Goal: Transaction & Acquisition: Download file/media

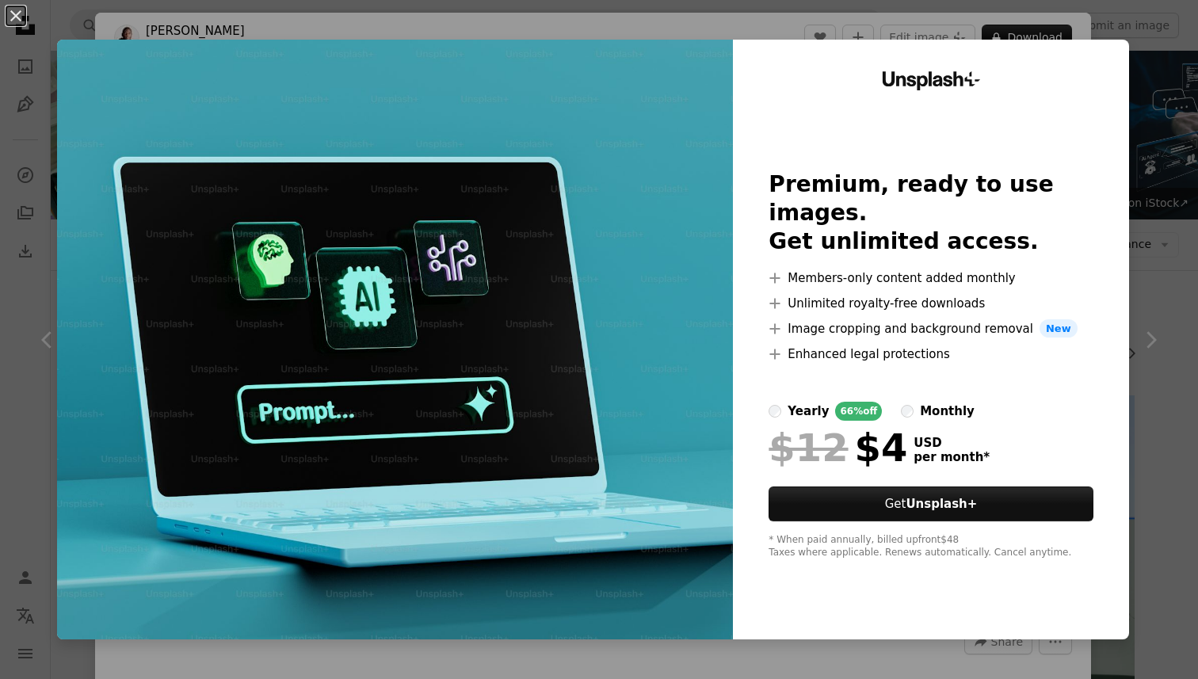
scroll to position [481, 0]
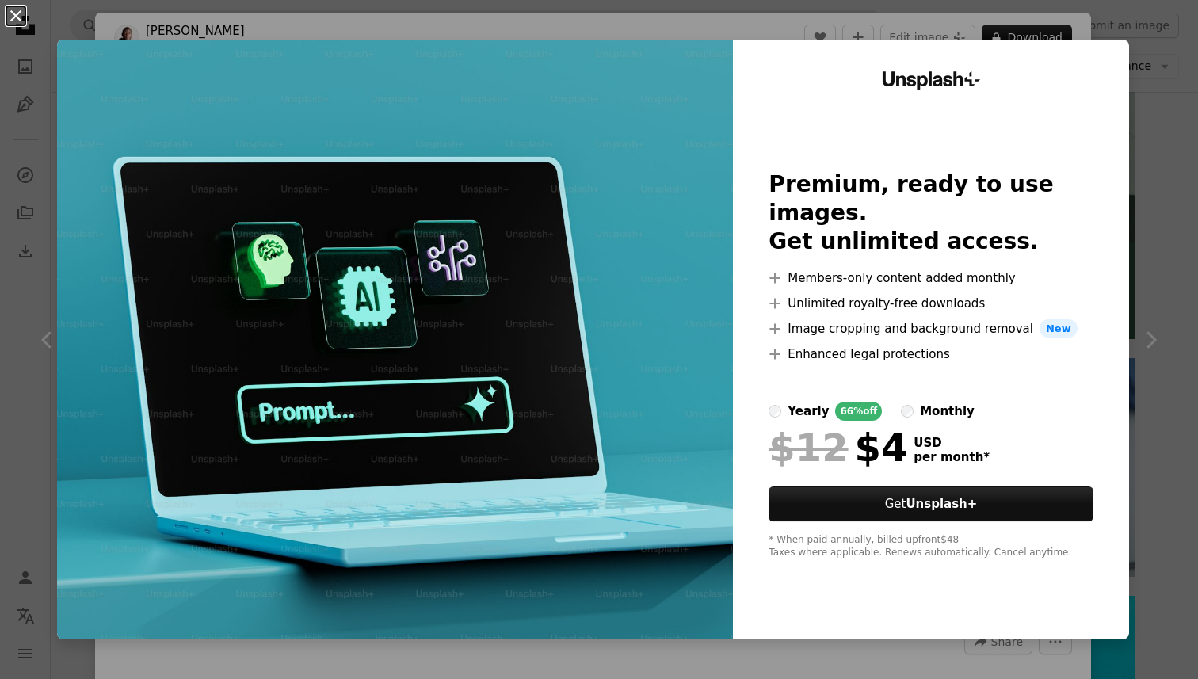
click at [18, 21] on button "An X shape" at bounding box center [15, 15] width 19 height 19
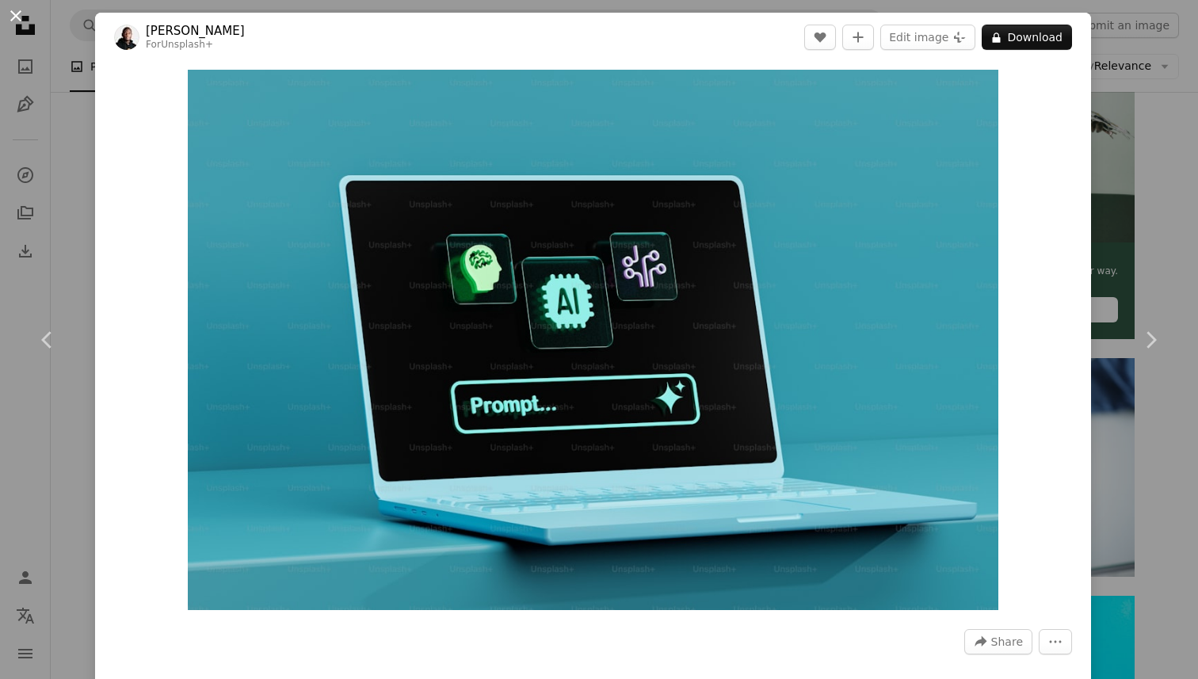
click at [25, 22] on button "An X shape" at bounding box center [15, 15] width 19 height 19
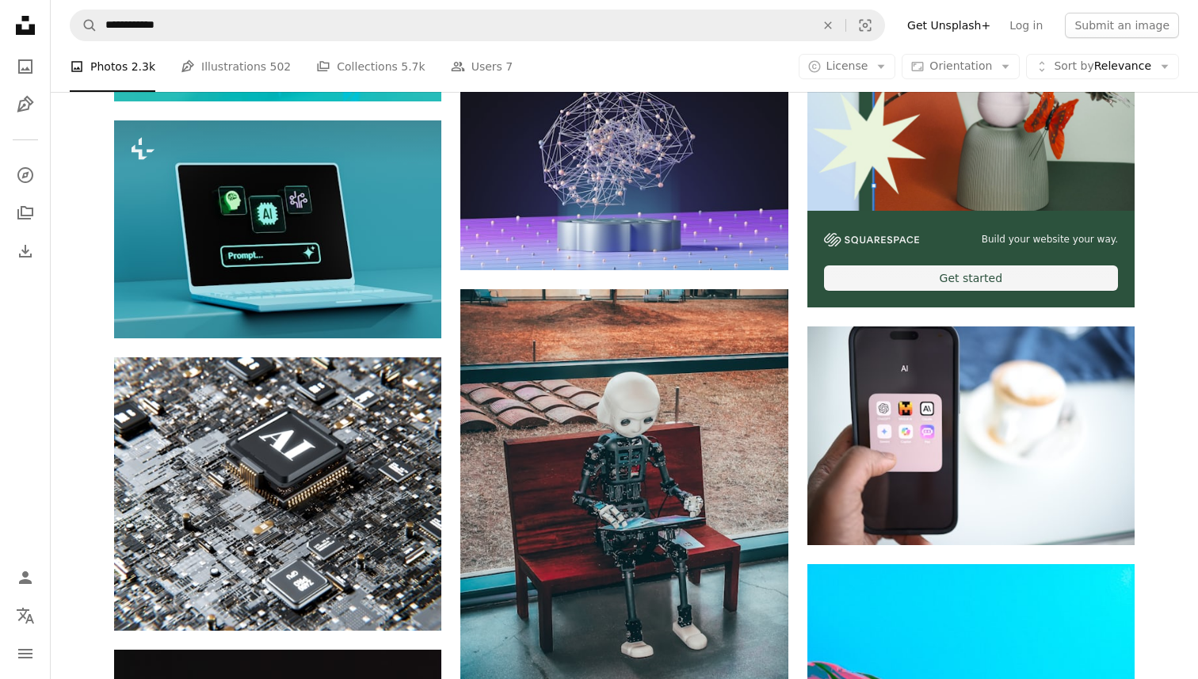
scroll to position [533, 0]
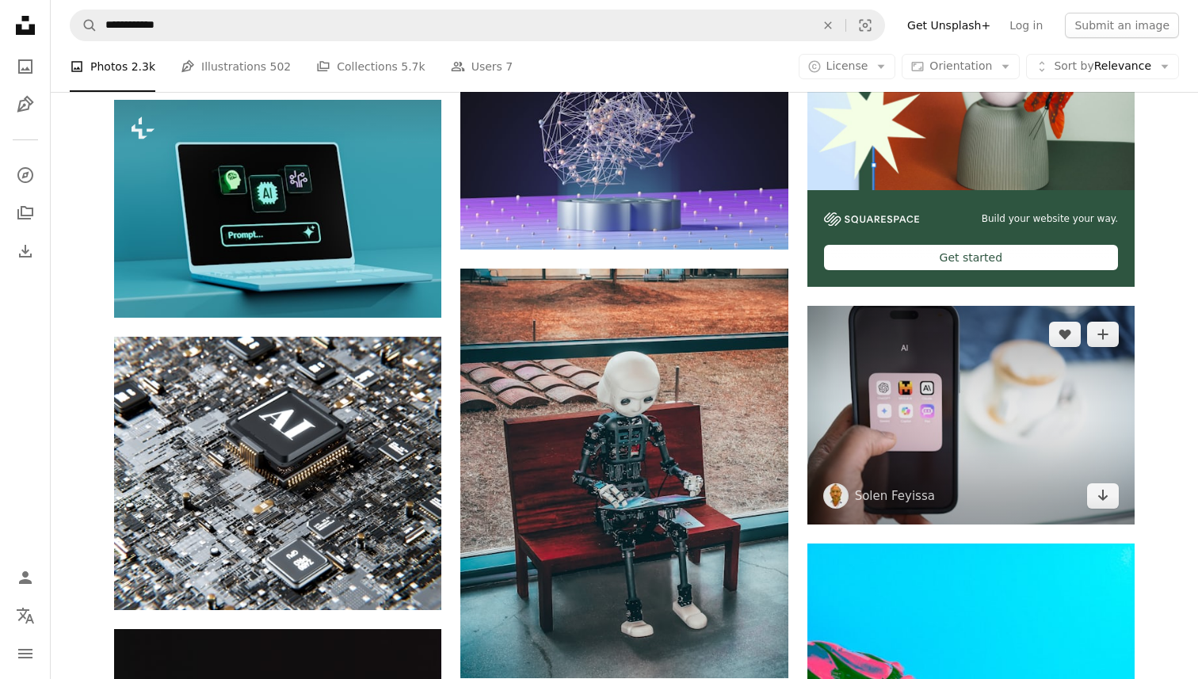
click at [969, 421] on img at bounding box center [970, 415] width 327 height 218
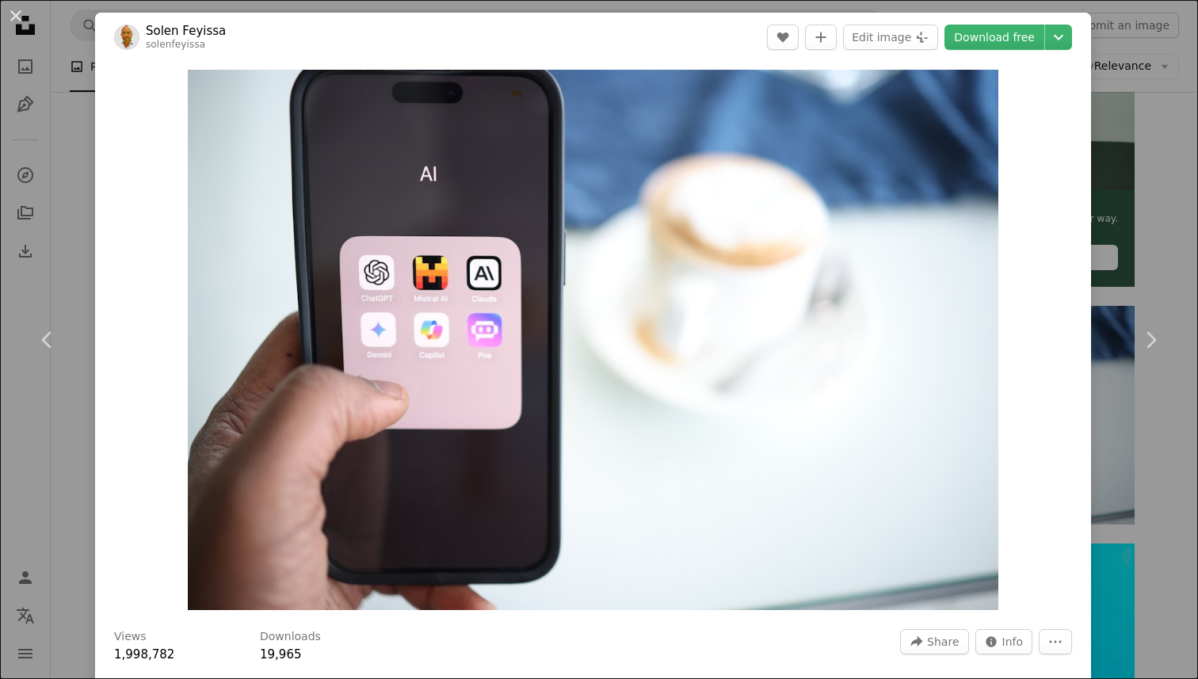
click at [1109, 94] on div "An X shape Chevron left Chevron right [PERSON_NAME] solenfeyissa A heart A plus…" at bounding box center [599, 339] width 1198 height 679
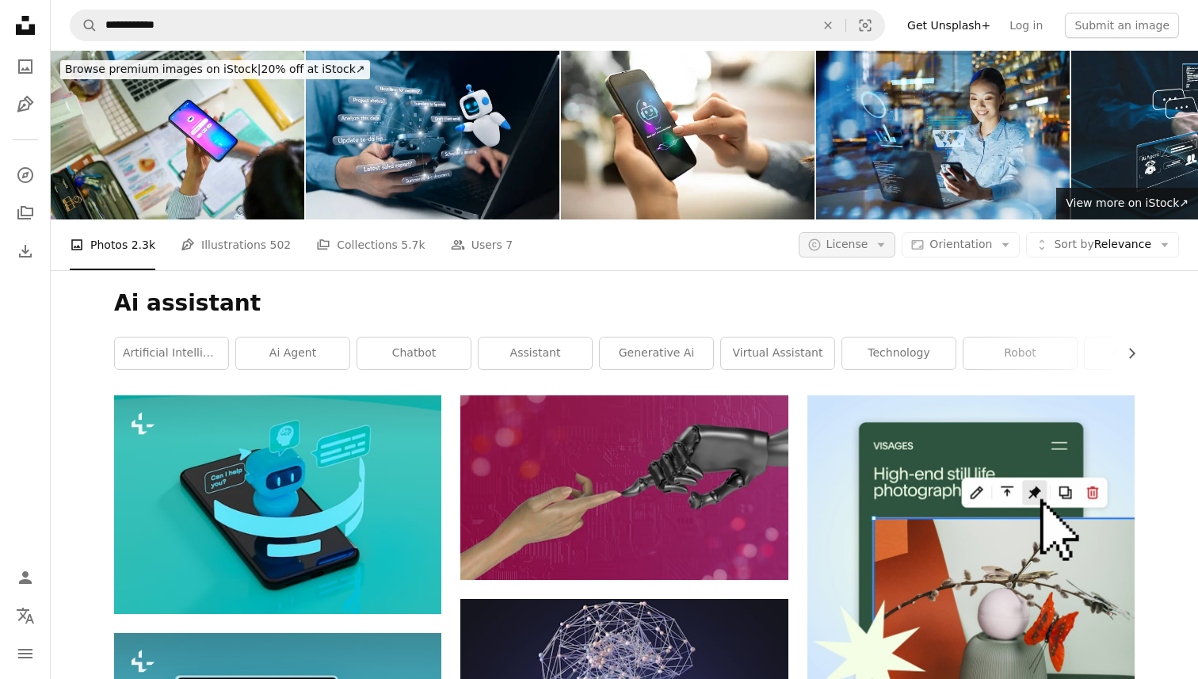
click at [886, 240] on icon "Arrow down" at bounding box center [881, 245] width 14 height 14
click at [851, 368] on span "Free" at bounding box center [889, 372] width 97 height 16
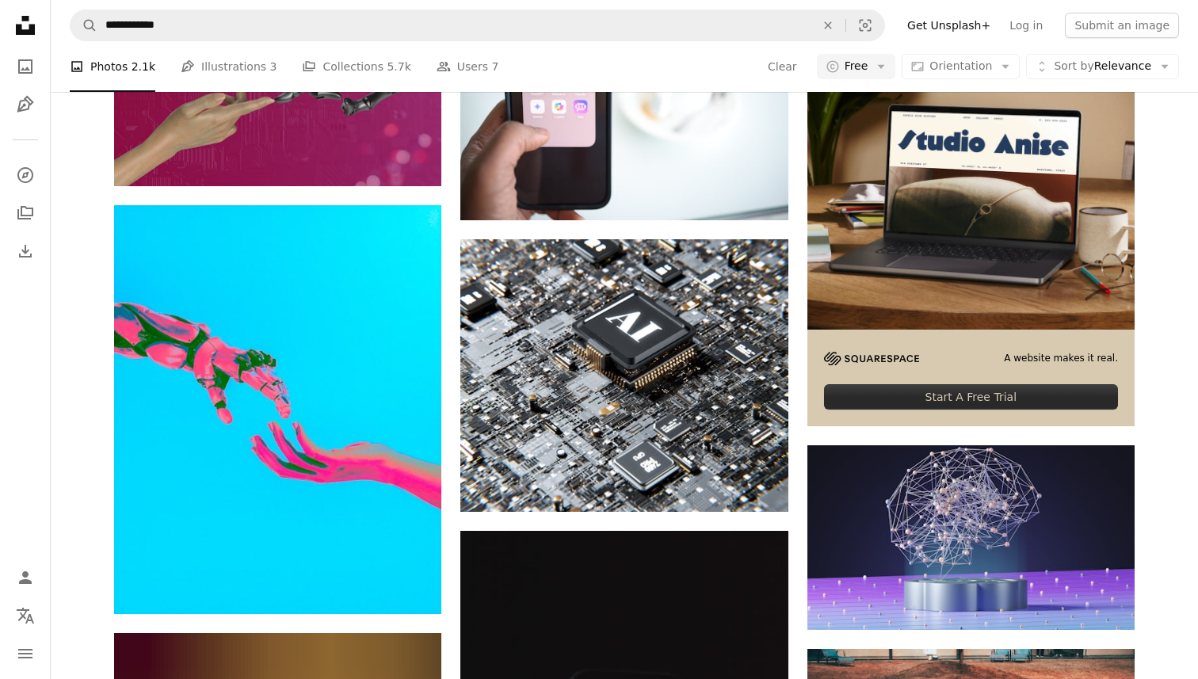
scroll to position [403, 0]
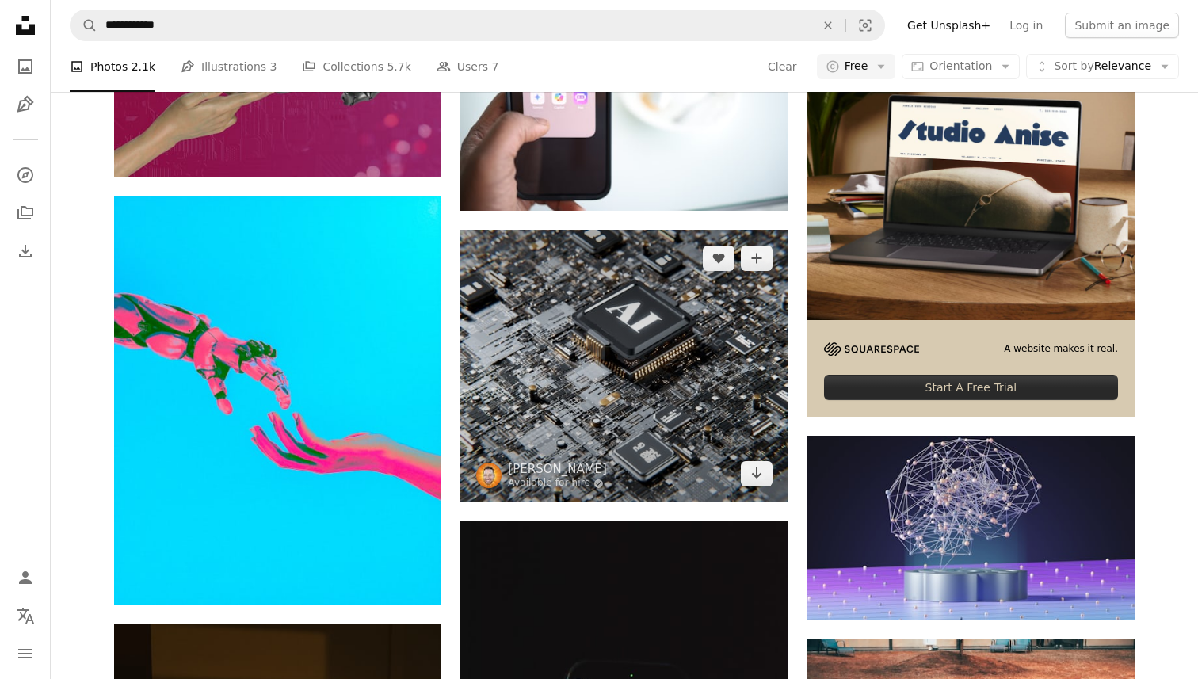
click at [652, 311] on img at bounding box center [623, 366] width 327 height 273
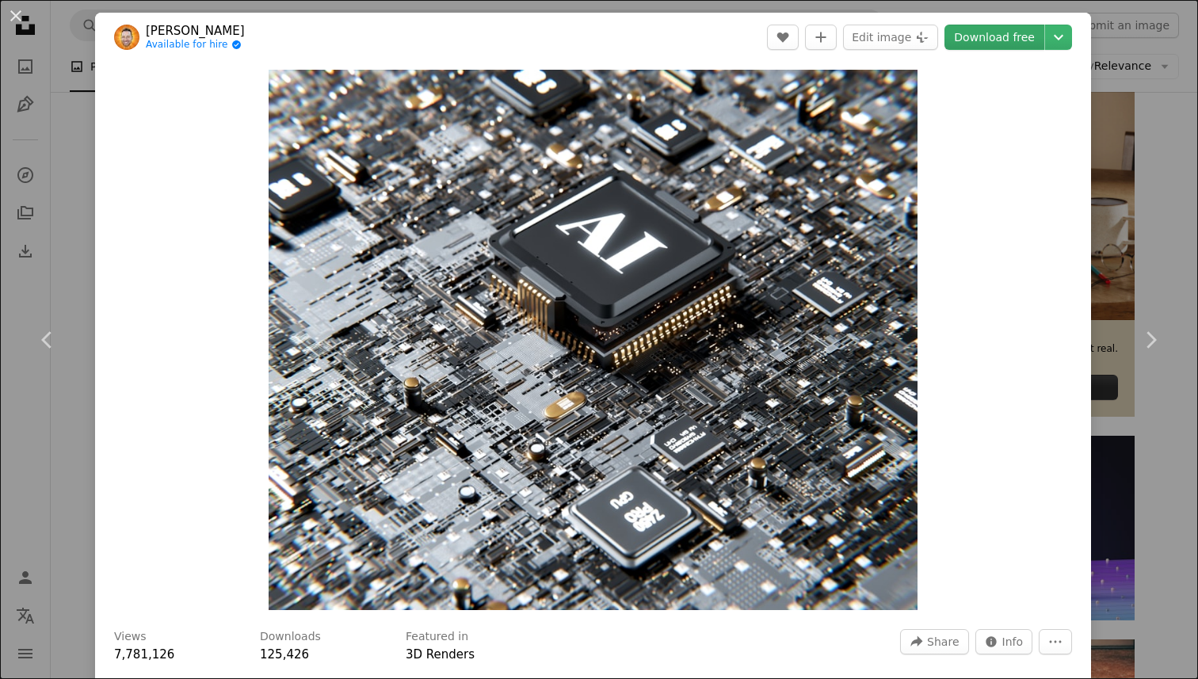
click at [1025, 43] on link "Download free" at bounding box center [994, 37] width 100 height 25
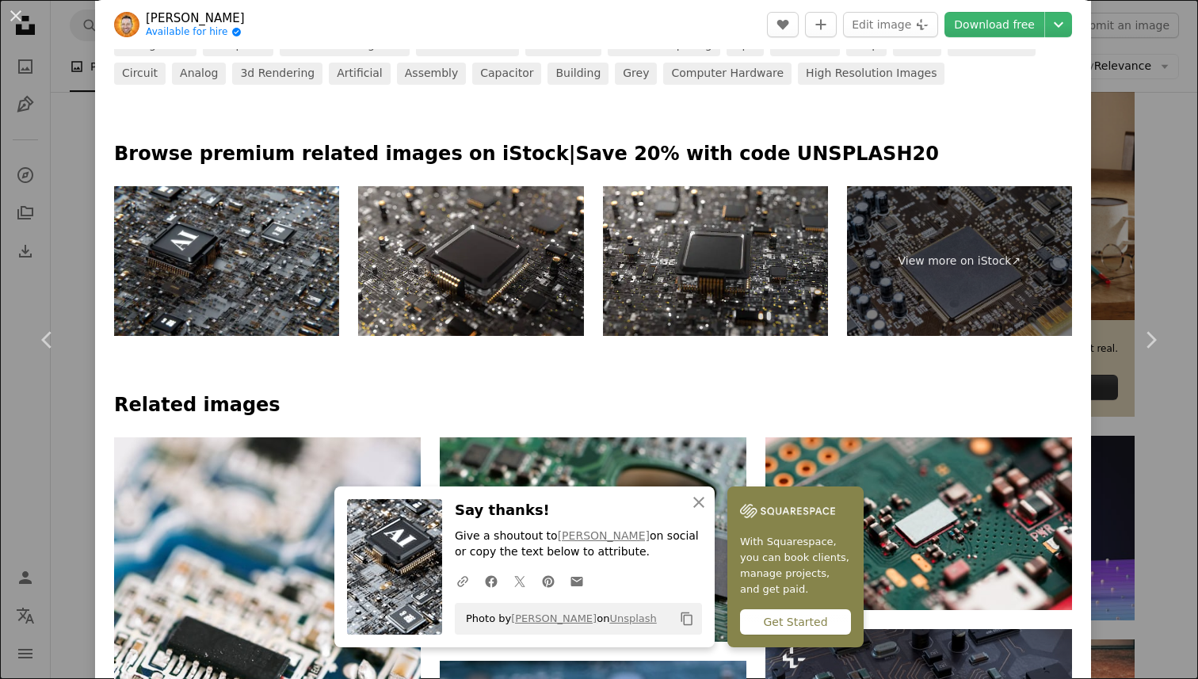
scroll to position [754, 0]
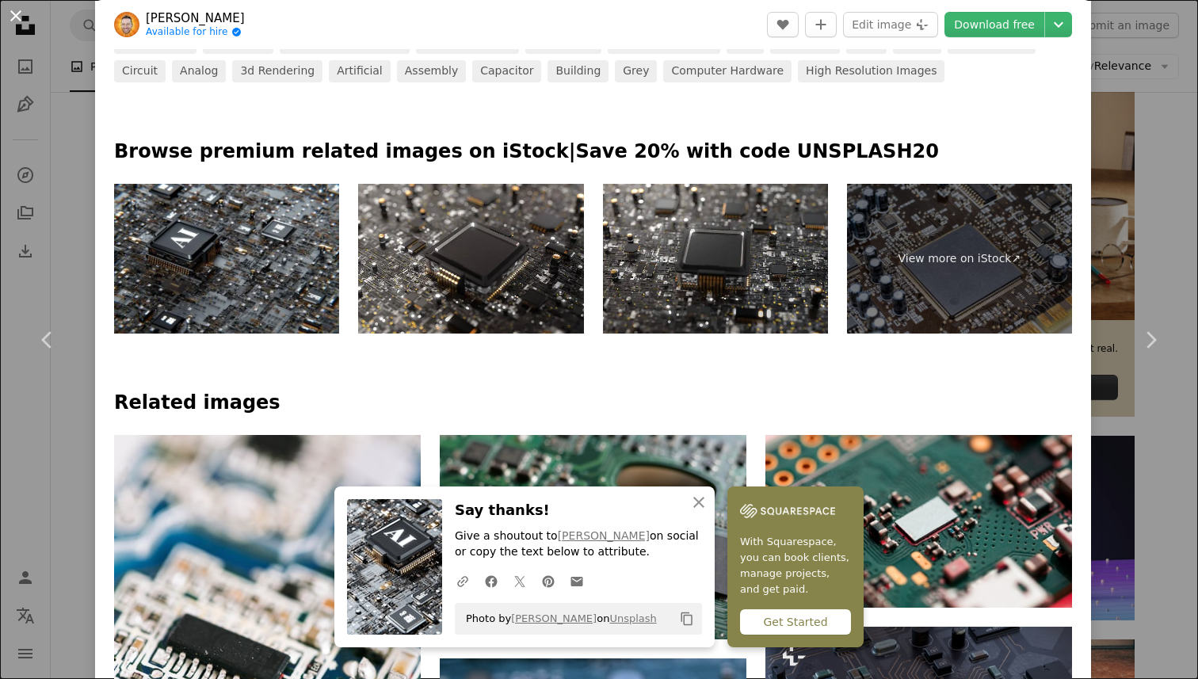
click at [11, 25] on button "An X shape" at bounding box center [15, 15] width 19 height 19
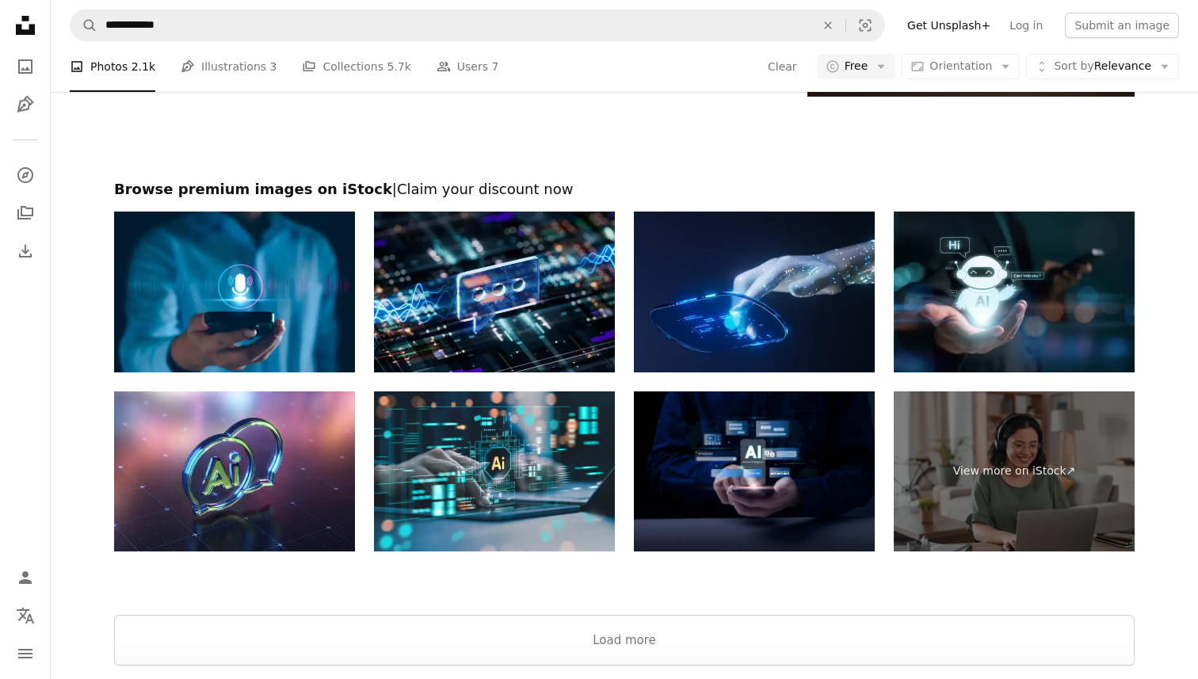
scroll to position [3114, 0]
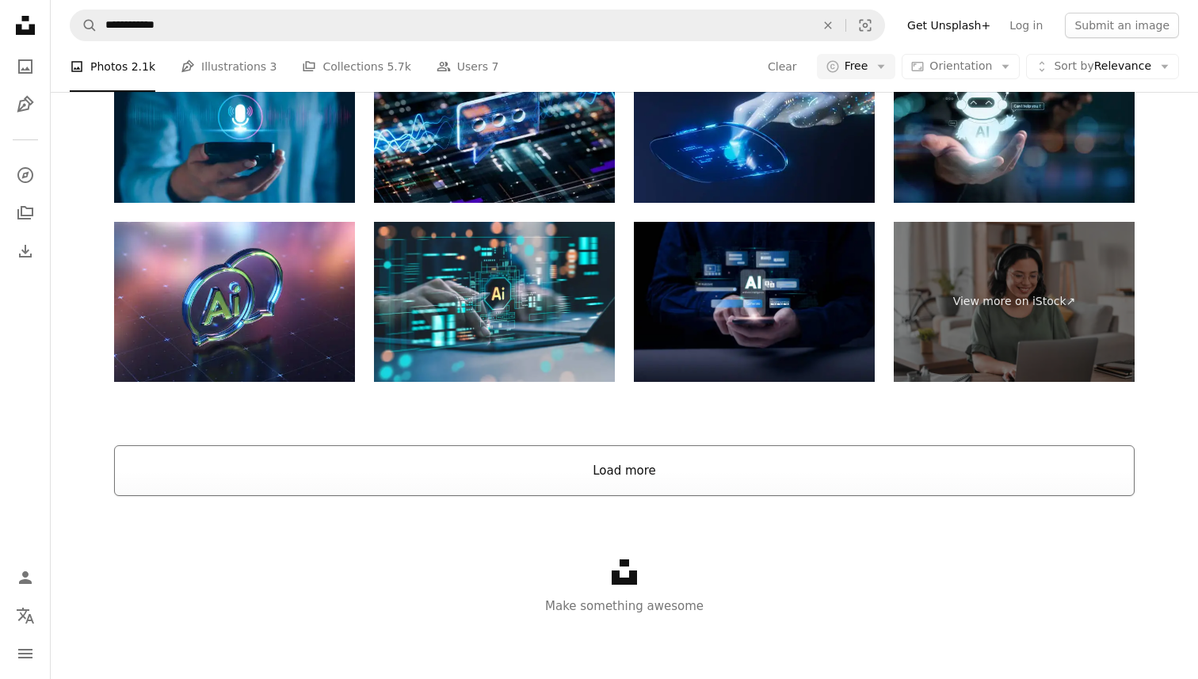
click at [715, 478] on button "Load more" at bounding box center [624, 470] width 1020 height 51
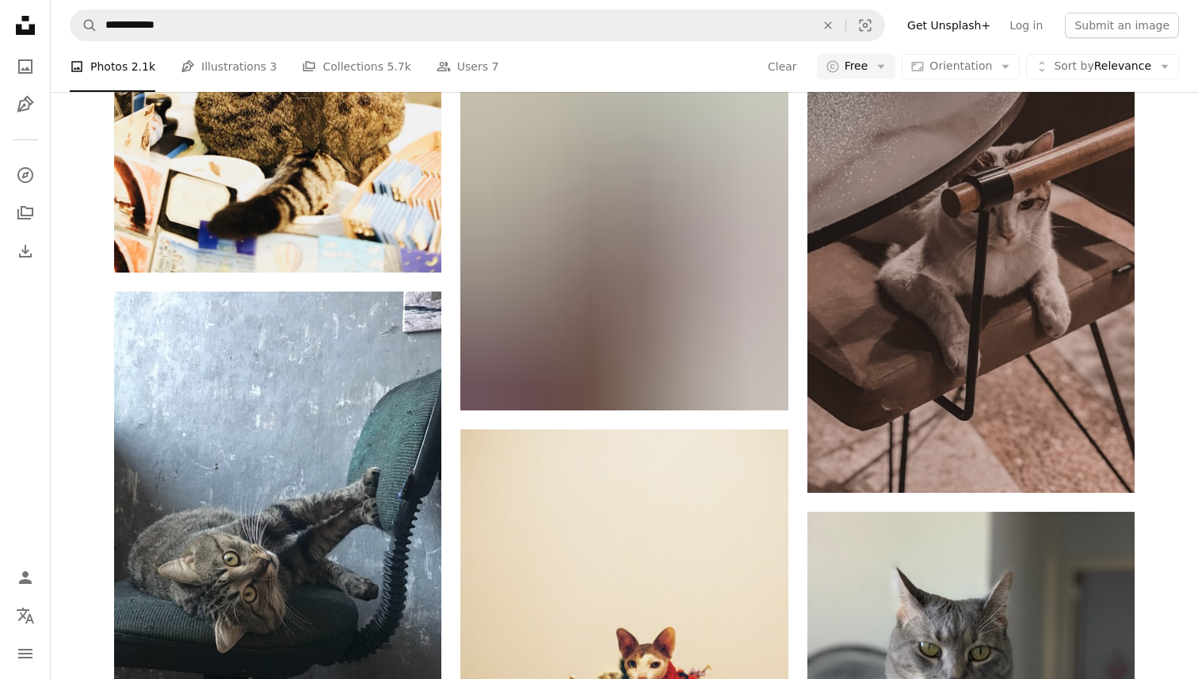
scroll to position [12137, 0]
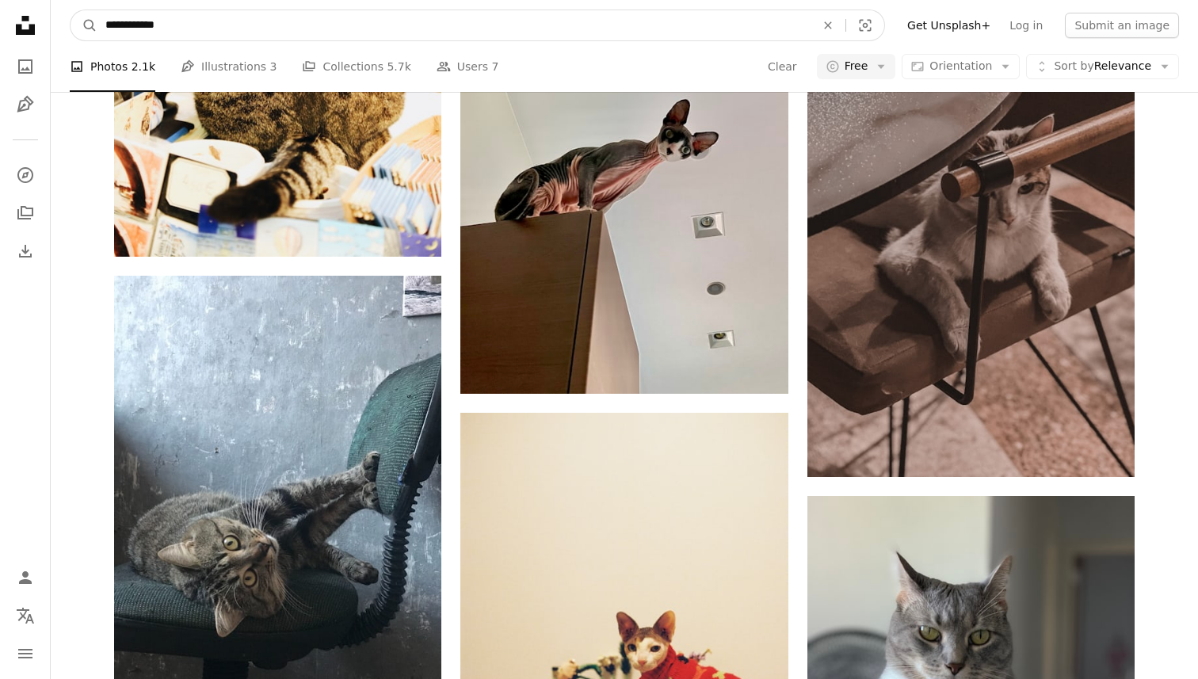
drag, startPoint x: 172, startPoint y: 33, endPoint x: 0, endPoint y: 17, distance: 172.7
type input "**********"
click button "A magnifying glass" at bounding box center [84, 25] width 27 height 30
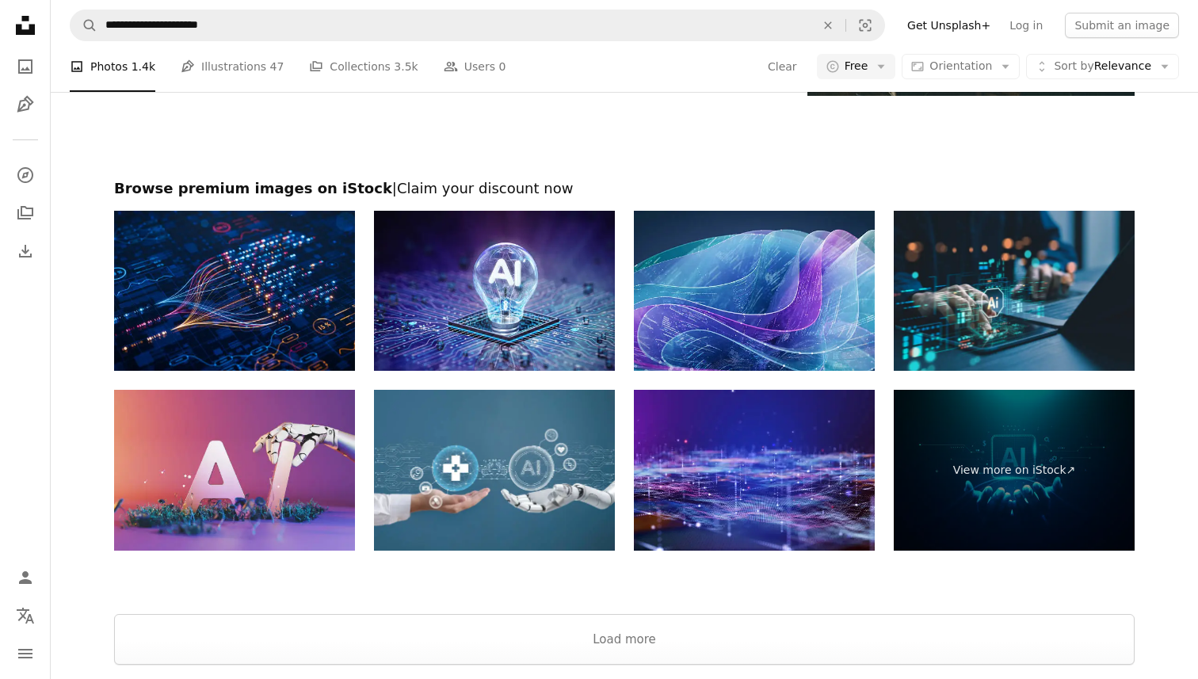
scroll to position [3147, 0]
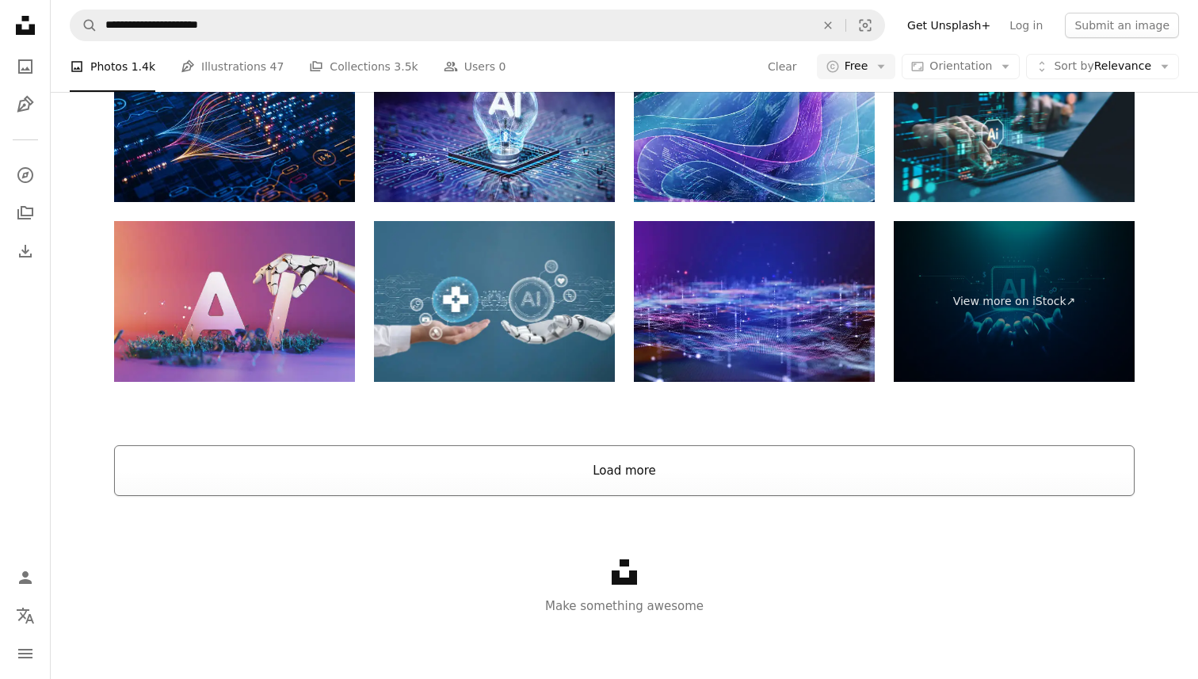
click at [369, 456] on button "Load more" at bounding box center [624, 470] width 1020 height 51
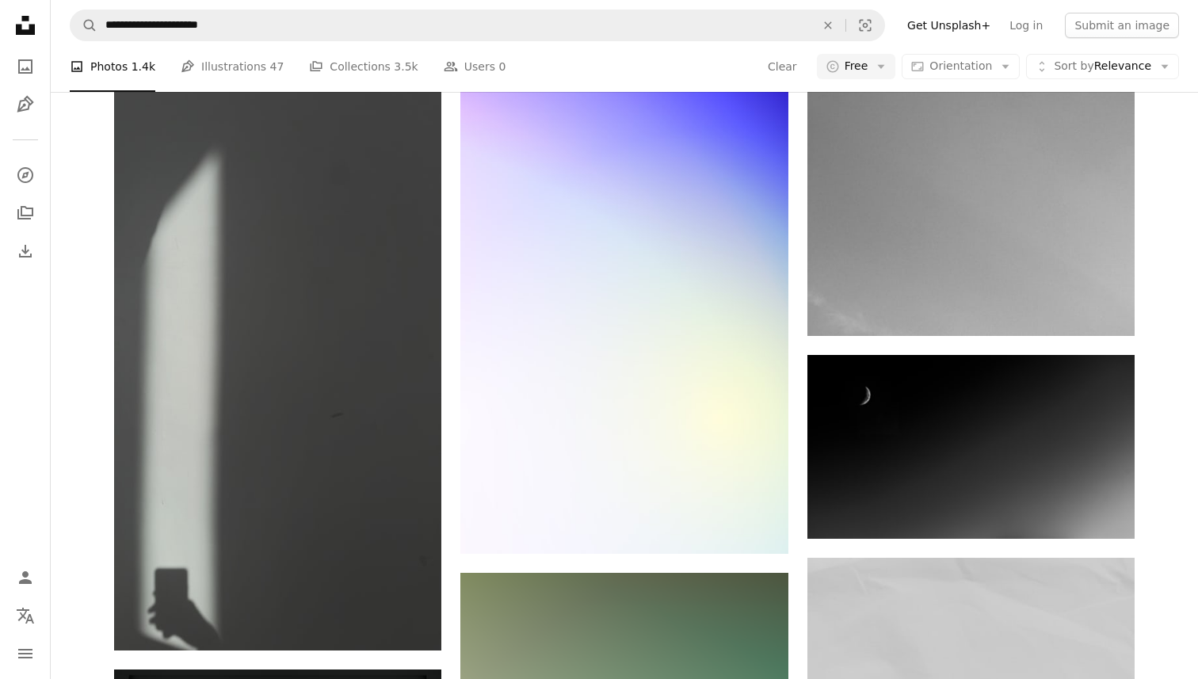
scroll to position [8242, 0]
